Goal: Find specific page/section: Find specific page/section

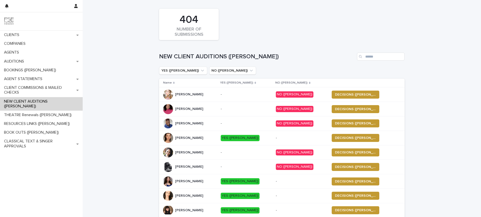
drag, startPoint x: 96, startPoint y: 59, endPoint x: 112, endPoint y: 106, distance: 49.8
click at [96, 71] on div "Loading... Saving… Loading... Saving… 404 NUMBER OF SUBMISSIONS NEW CLIENT AUDI…" at bounding box center [282, 137] width 399 height 275
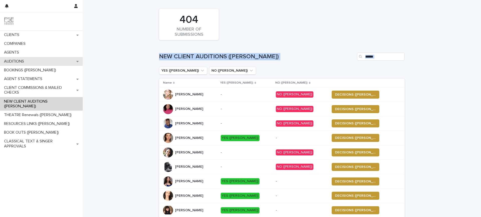
click at [29, 60] on div "AUDITIONS" at bounding box center [41, 61] width 83 height 9
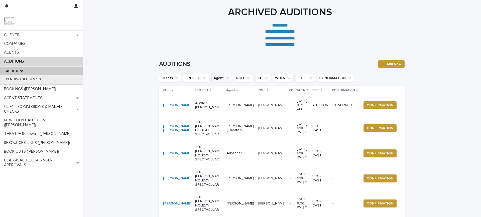
click at [225, 79] on icon "Agent" at bounding box center [227, 78] width 5 height 5
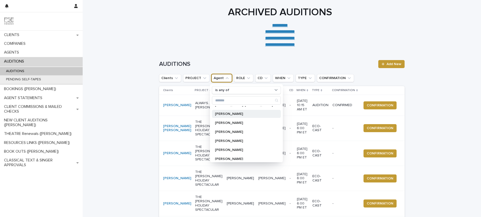
scroll to position [134, 0]
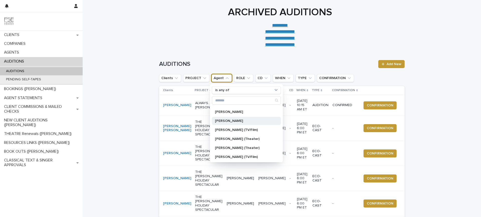
click at [228, 121] on p "[PERSON_NAME]" at bounding box center [244, 121] width 58 height 4
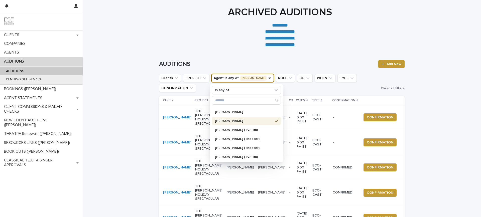
click at [139, 54] on div "Loading... Saving… Loading... Saving… AUDITIONS Add New Clients PROJECT Agent i…" at bounding box center [282, 216] width 399 height 332
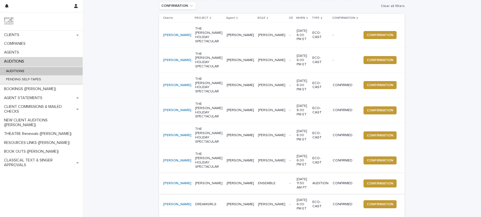
scroll to position [67, 0]
